Goal: Transaction & Acquisition: Purchase product/service

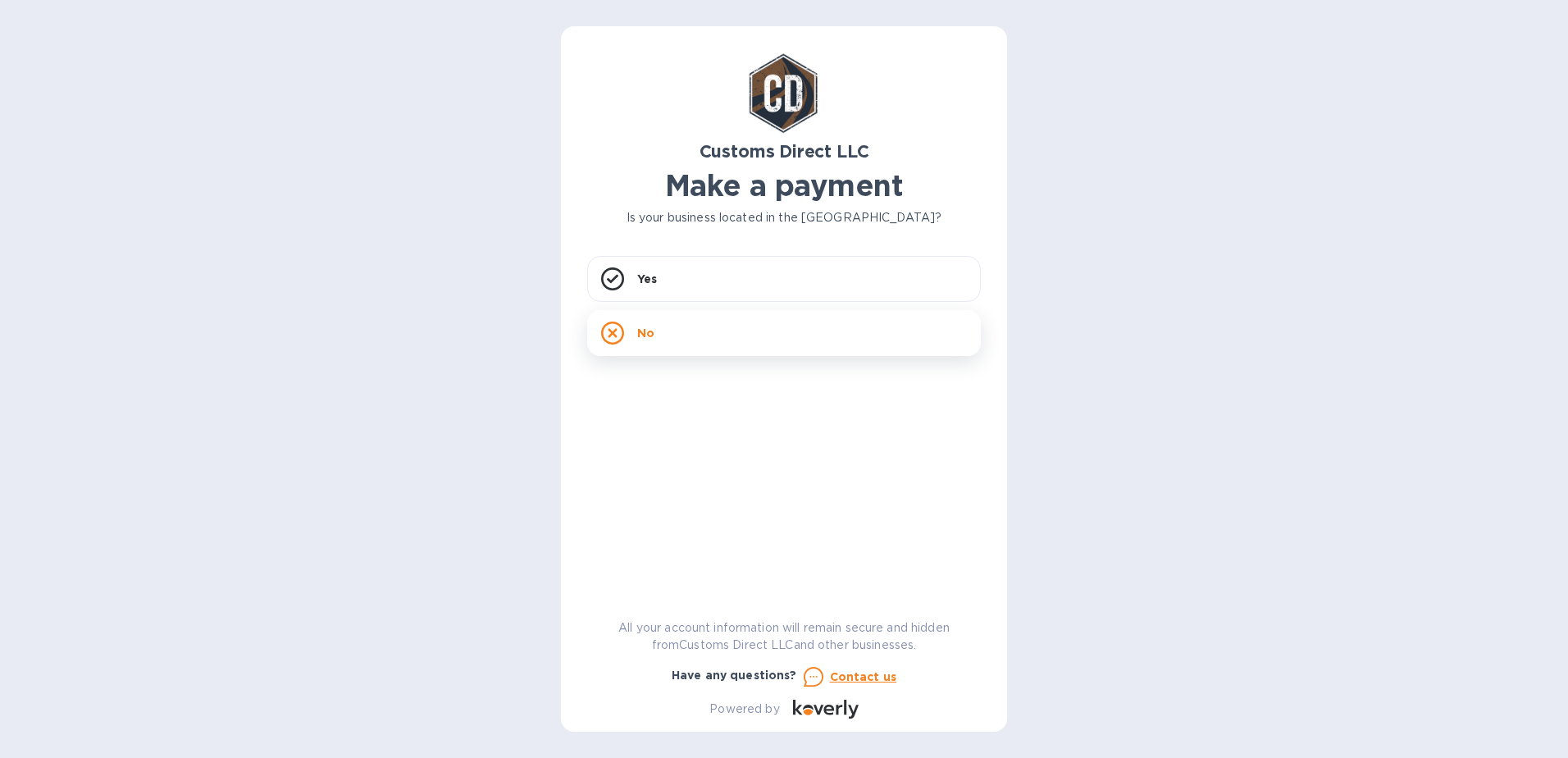
click at [686, 336] on div "No" at bounding box center [784, 333] width 393 height 46
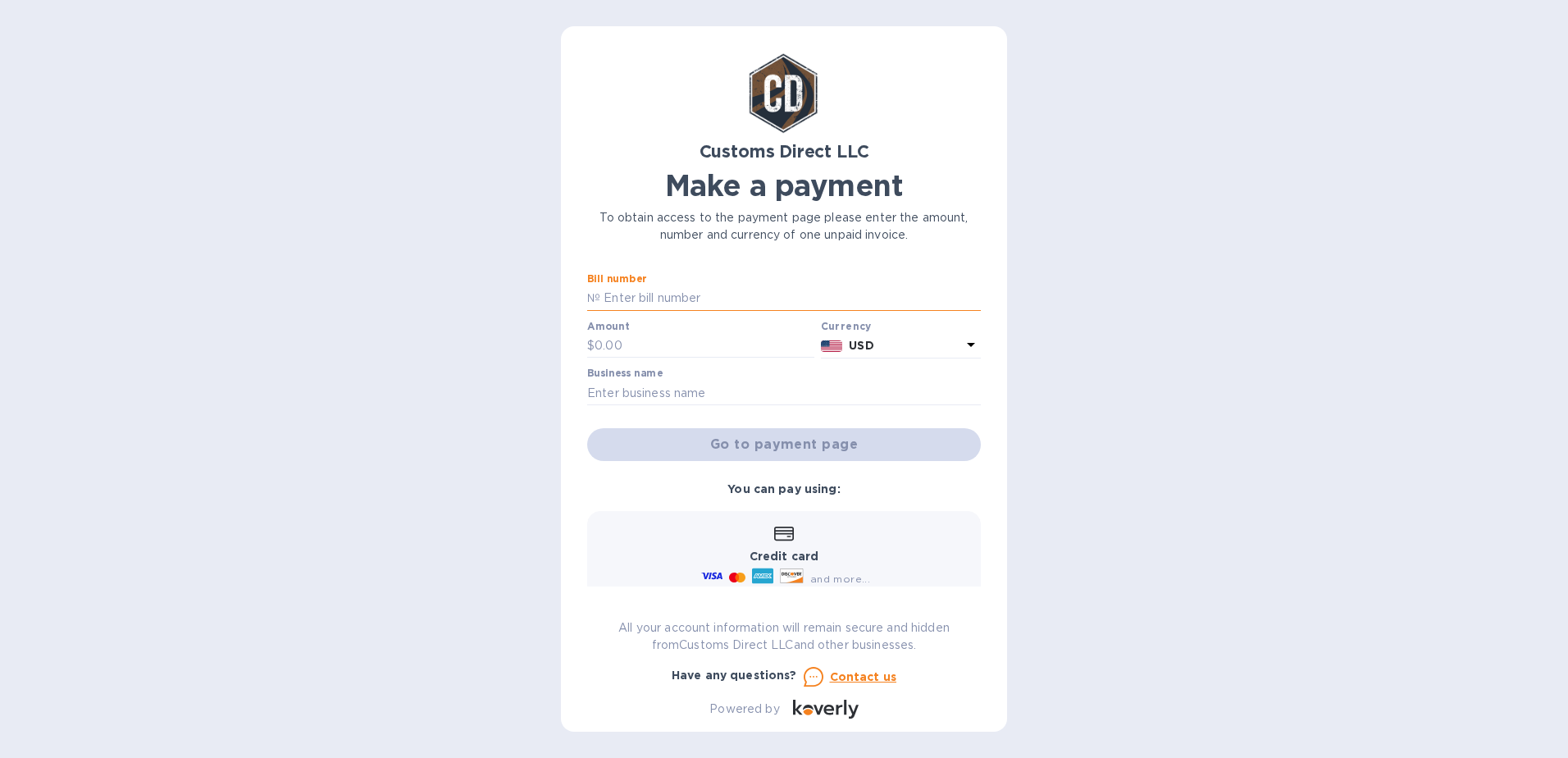
click at [626, 295] on input "text" at bounding box center [791, 299] width 380 height 25
type input "B00056004"
type input "140"
type input "GARLIC BOY SEEDS"
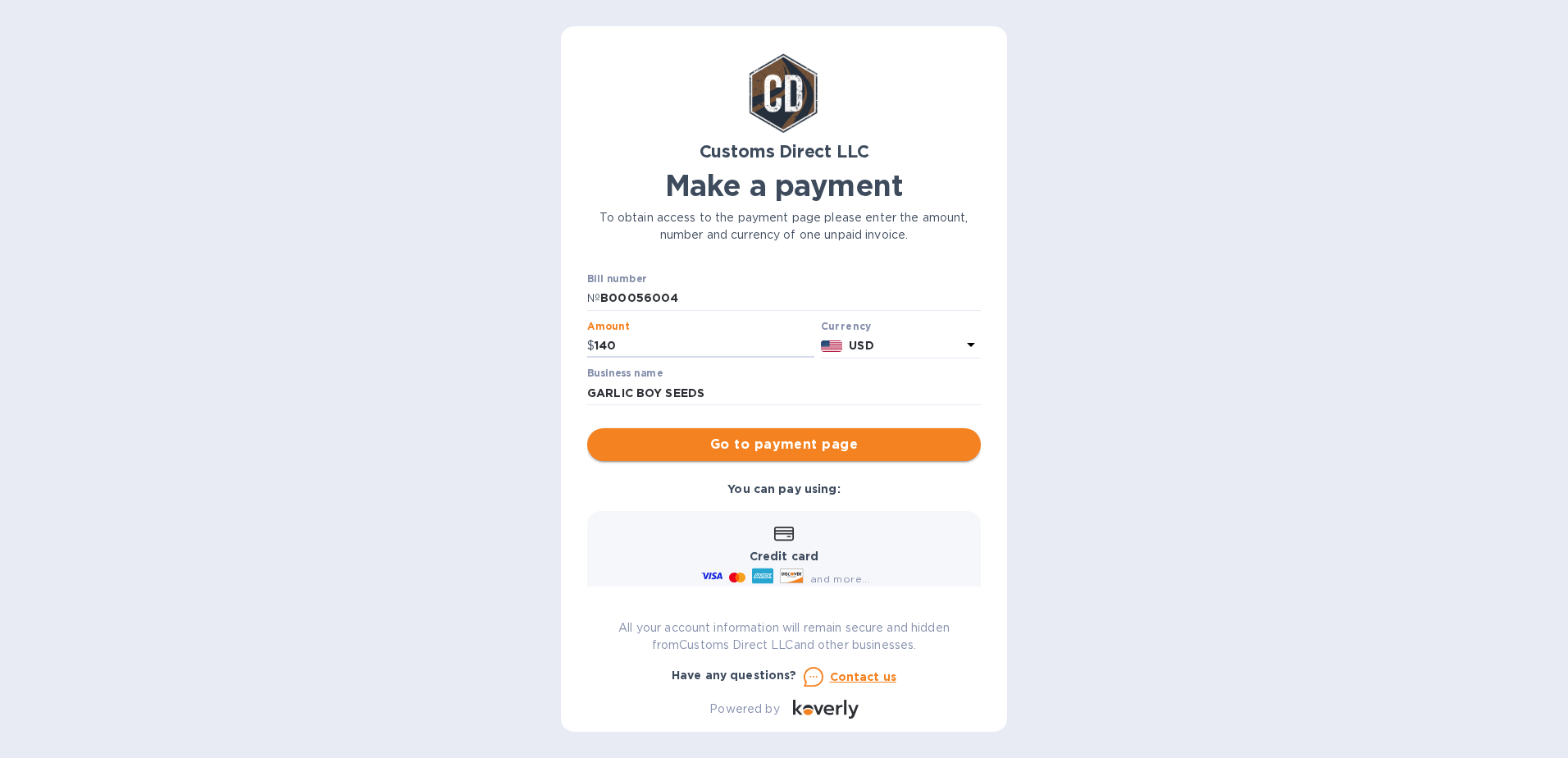
click at [758, 448] on span "Go to payment page" at bounding box center [784, 444] width 368 height 20
